Goal: Information Seeking & Learning: Learn about a topic

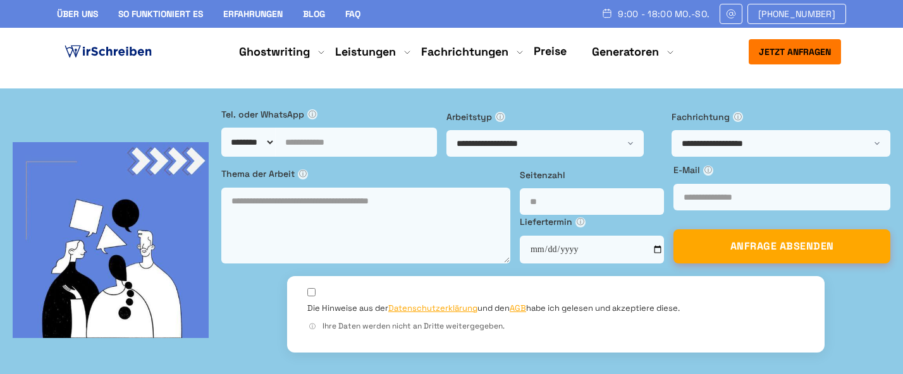
click at [356, 9] on link "FAQ" at bounding box center [352, 13] width 15 height 11
click at [356, 16] on link "FAQ" at bounding box center [352, 13] width 15 height 11
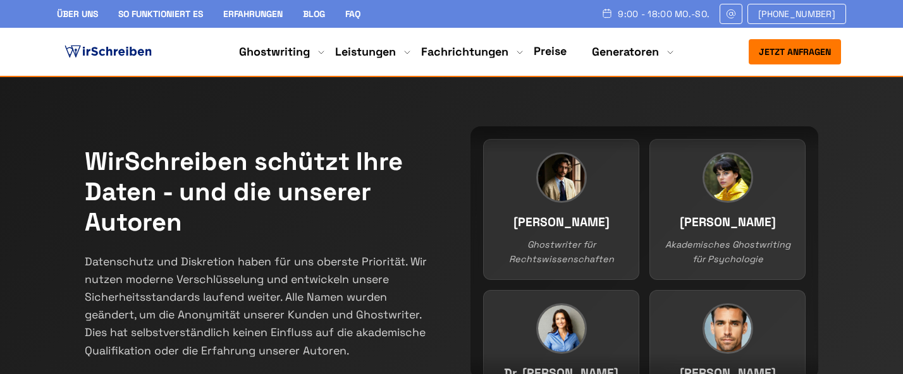
scroll to position [443, 0]
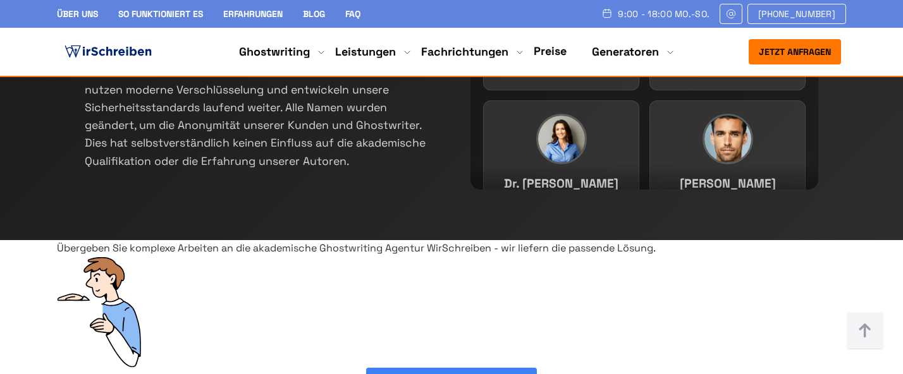
click at [350, 11] on link "FAQ" at bounding box center [352, 13] width 15 height 11
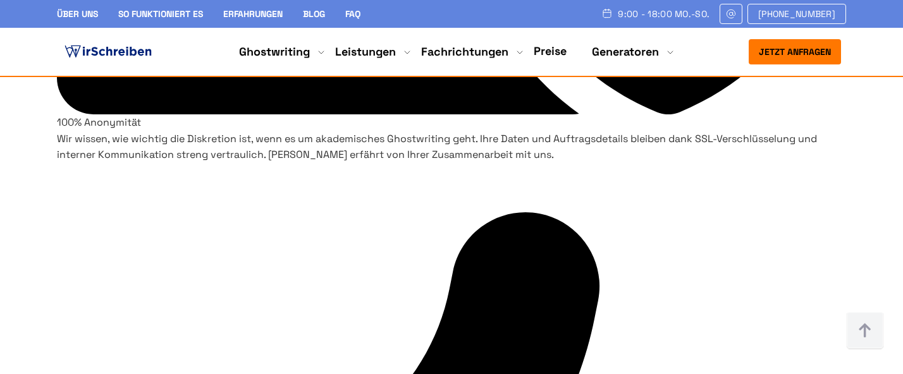
scroll to position [3542, 0]
